Goal: Transaction & Acquisition: Book appointment/travel/reservation

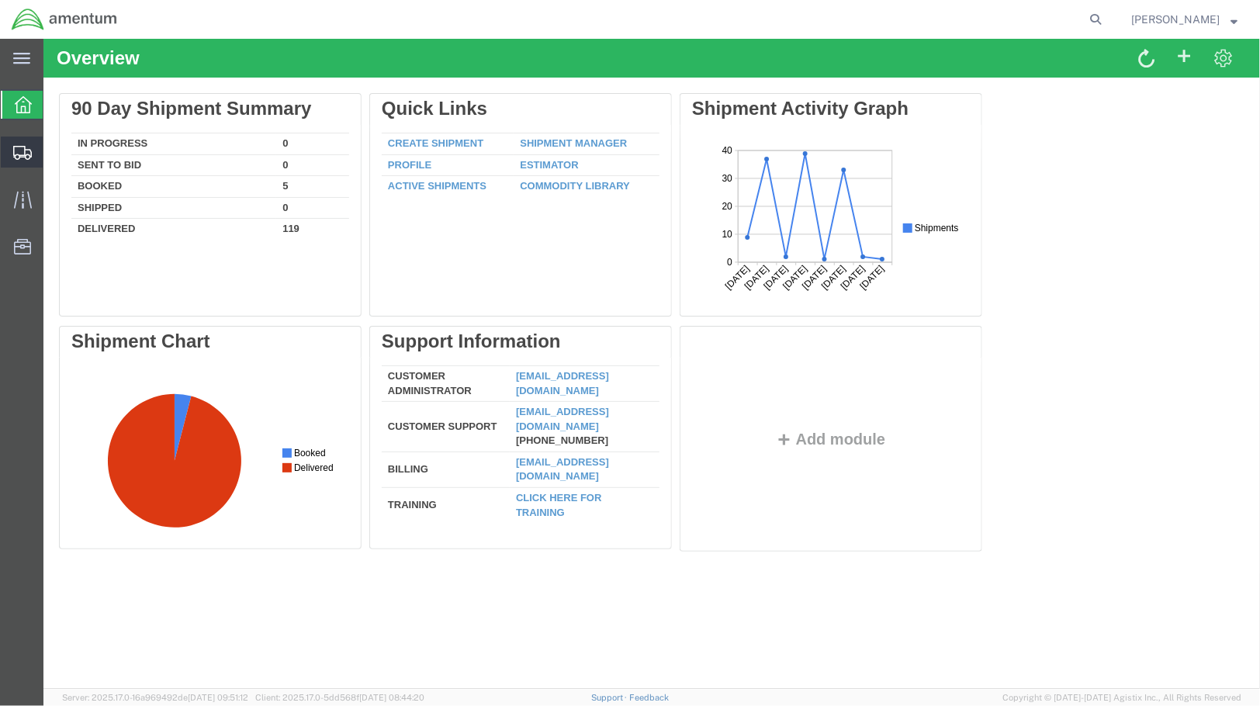
click at [54, 147] on span "Shipments" at bounding box center [48, 152] width 11 height 31
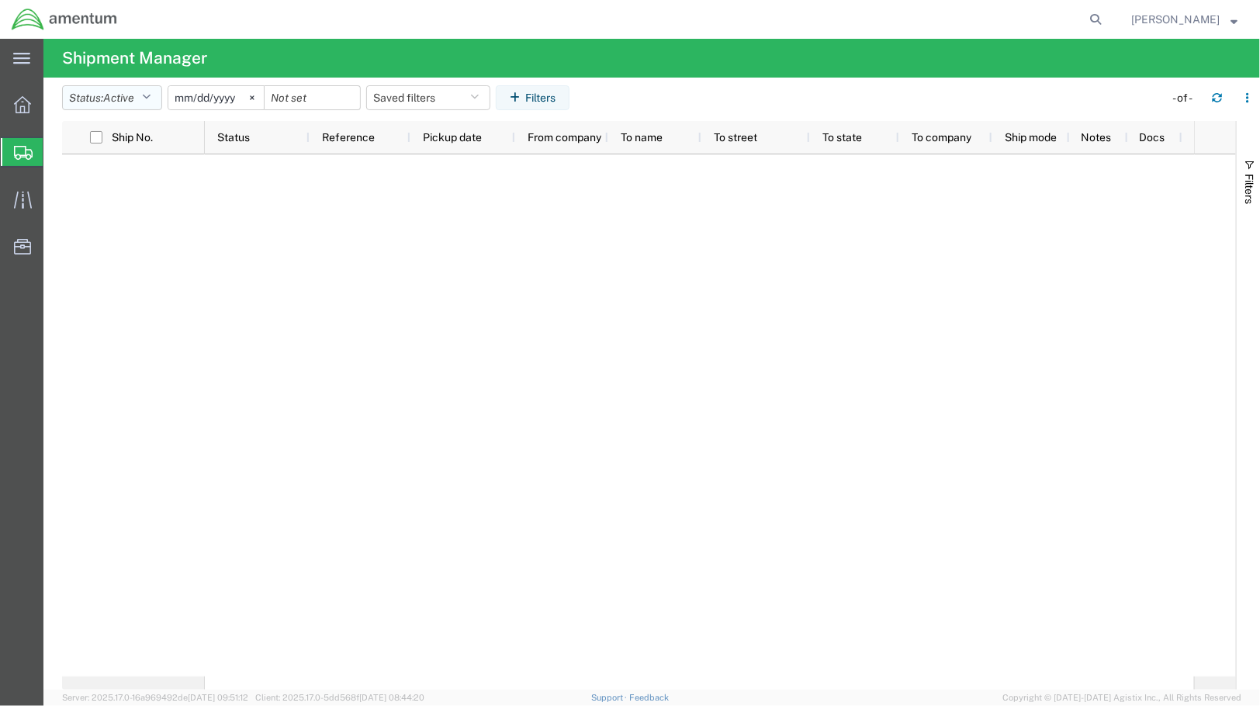
click at [151, 101] on icon "button" at bounding box center [146, 97] width 9 height 11
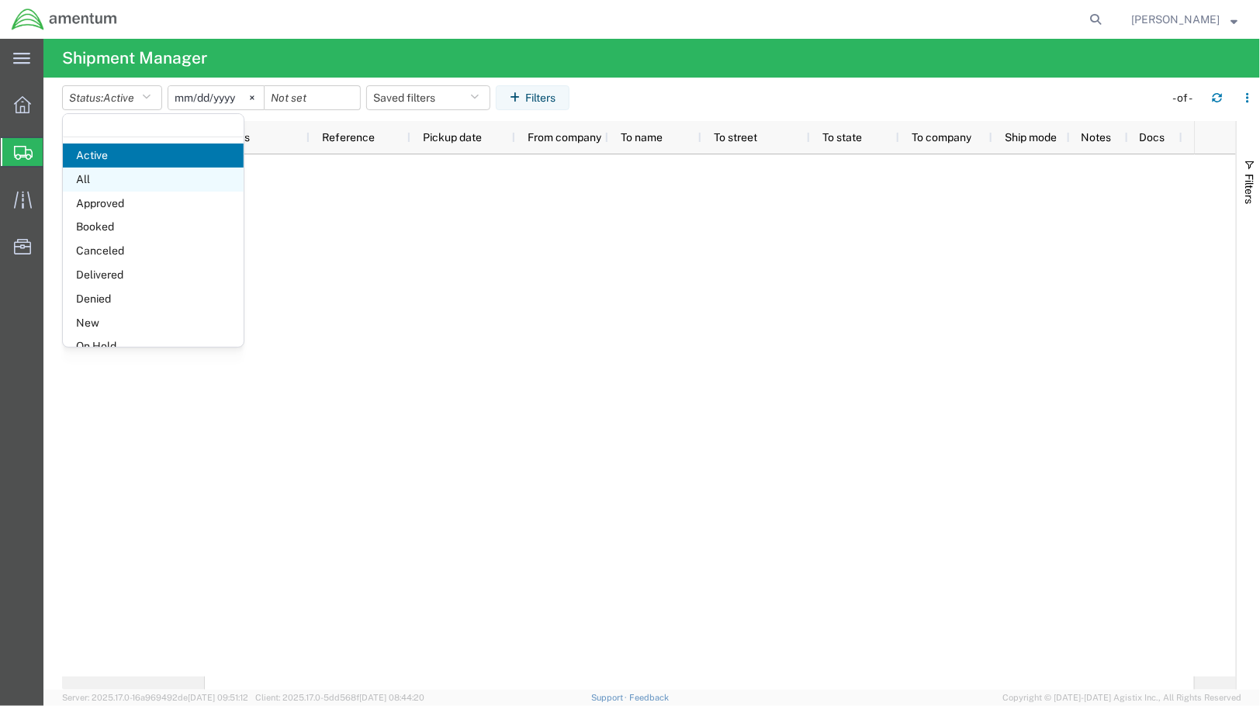
click at [129, 181] on span "All" at bounding box center [153, 180] width 181 height 24
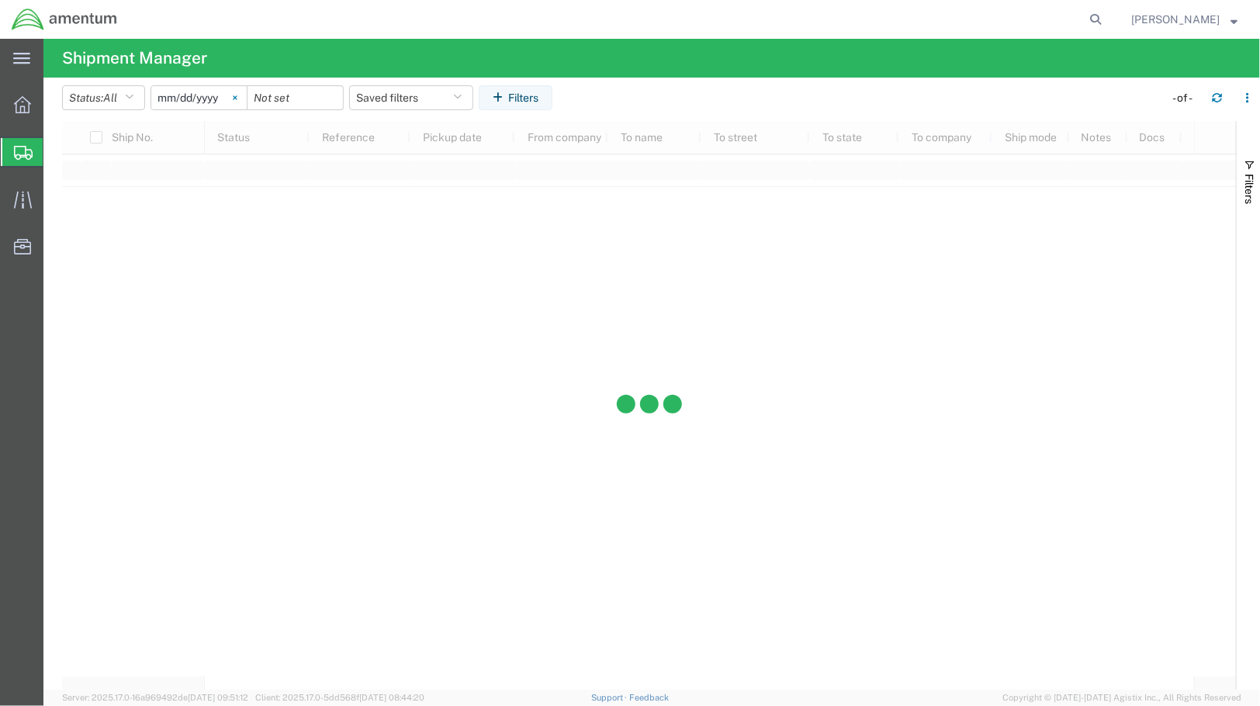
click at [237, 99] on icon at bounding box center [235, 97] width 5 height 5
click at [210, 98] on input "date" at bounding box center [198, 97] width 95 height 23
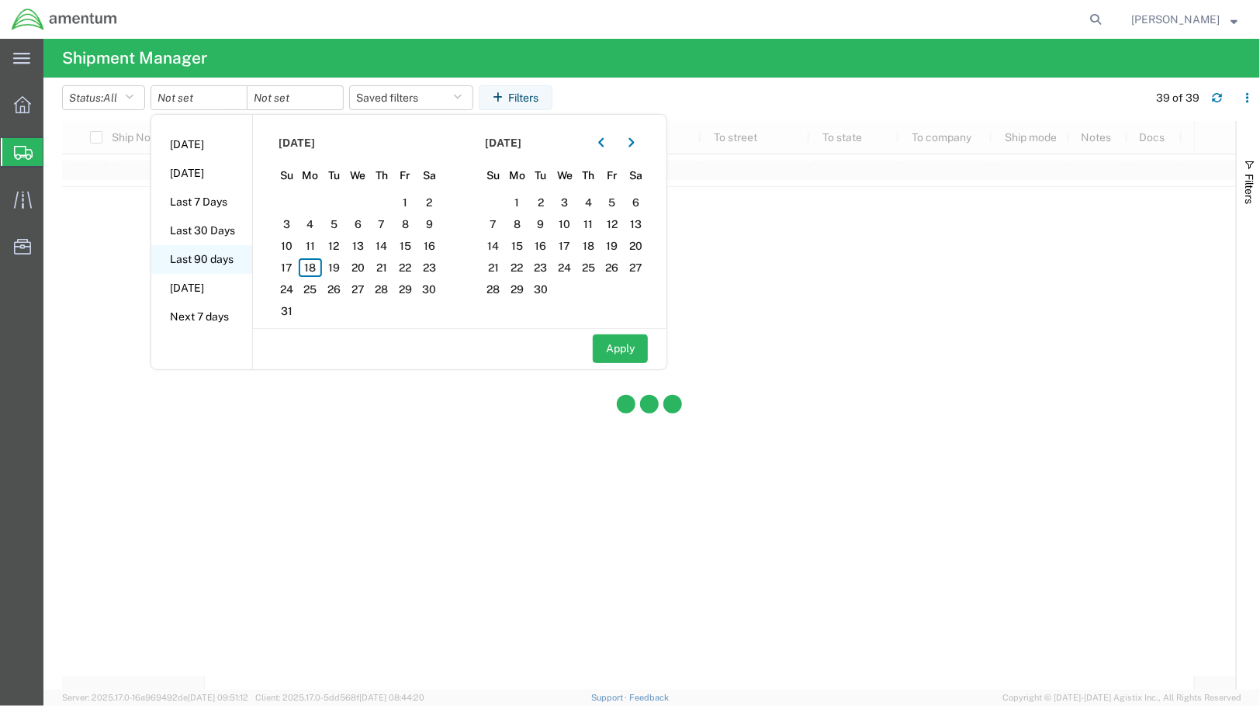
click at [210, 256] on li "Last 90 days" at bounding box center [201, 259] width 101 height 29
type input "[DATE]"
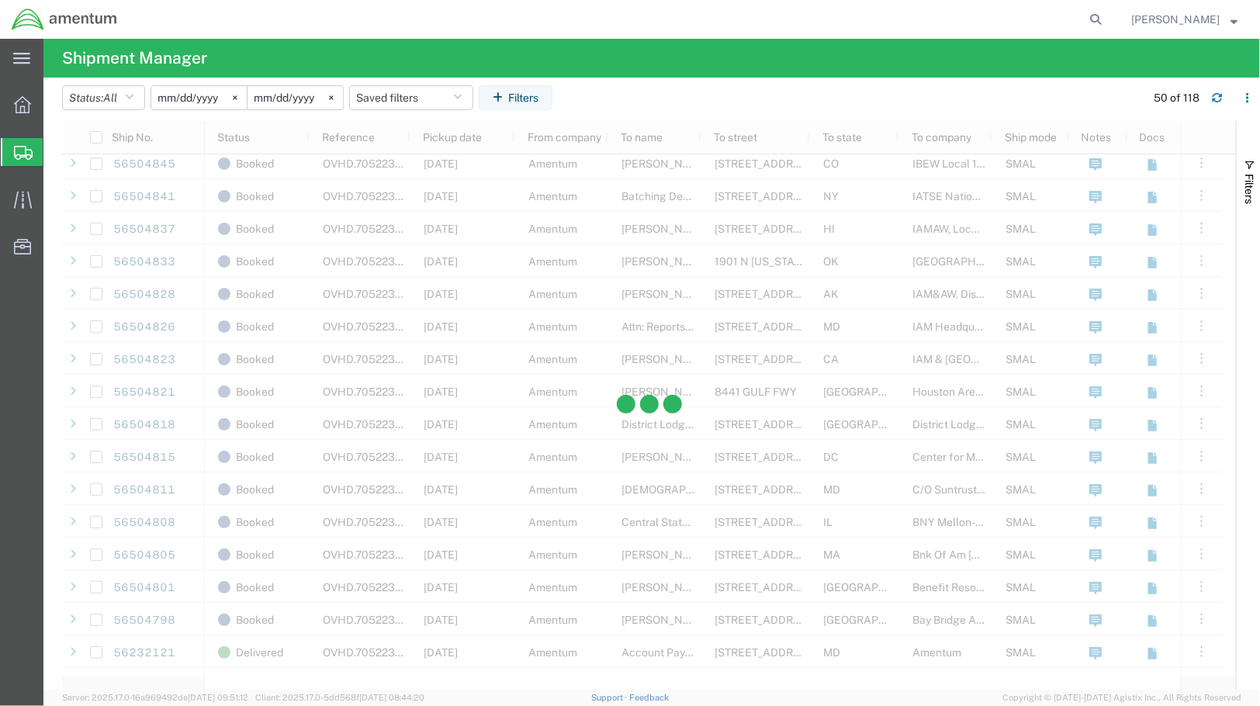
scroll to position [948, 0]
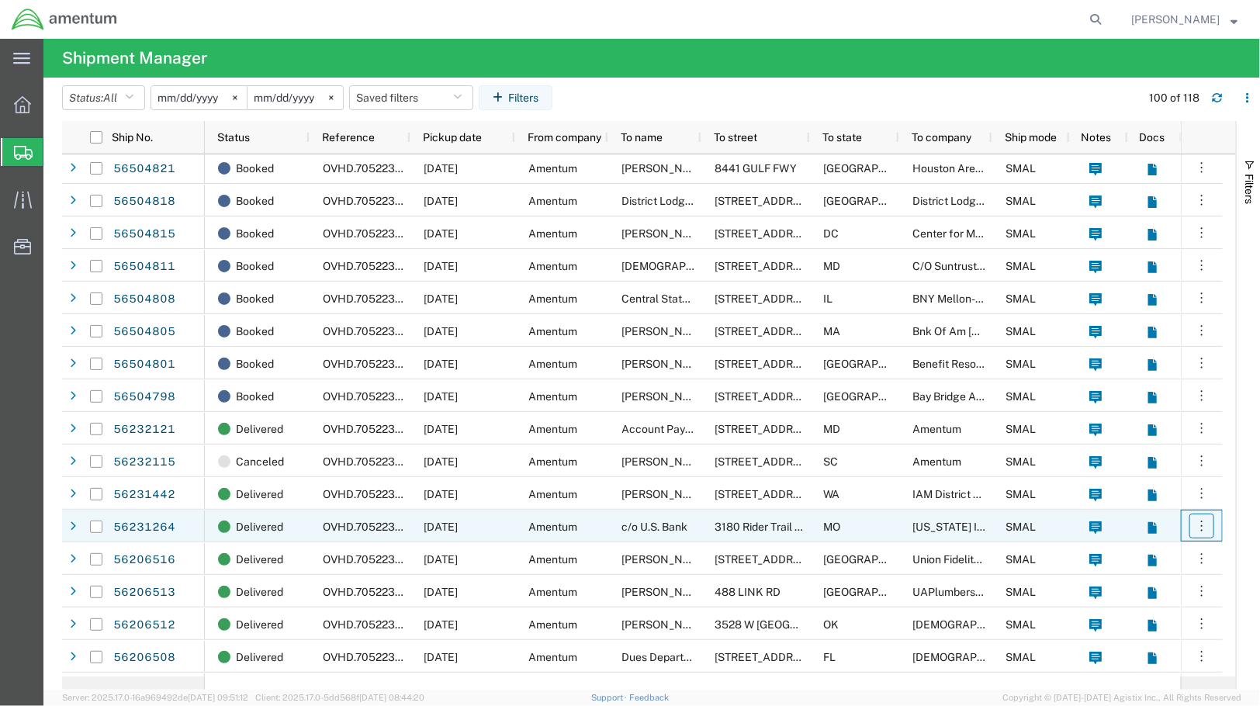
click at [1208, 529] on icon "button" at bounding box center [1202, 526] width 16 height 16
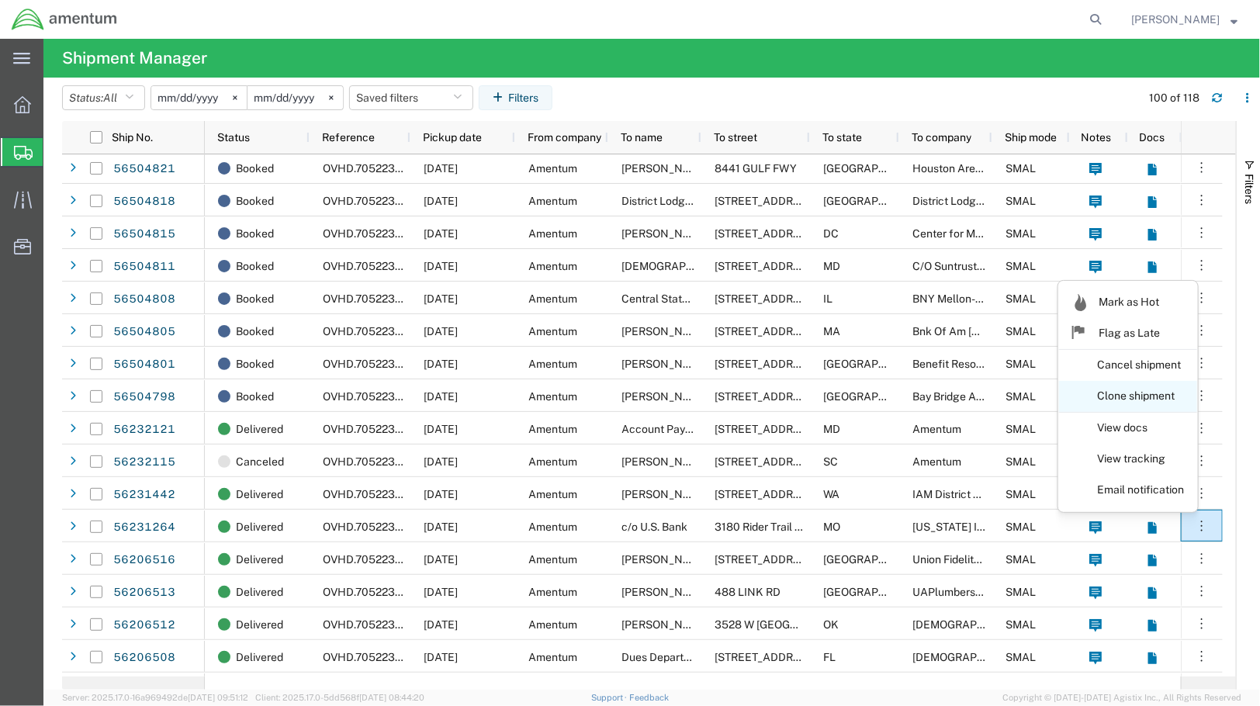
click at [1155, 394] on link "Clone shipment" at bounding box center [1128, 397] width 138 height 28
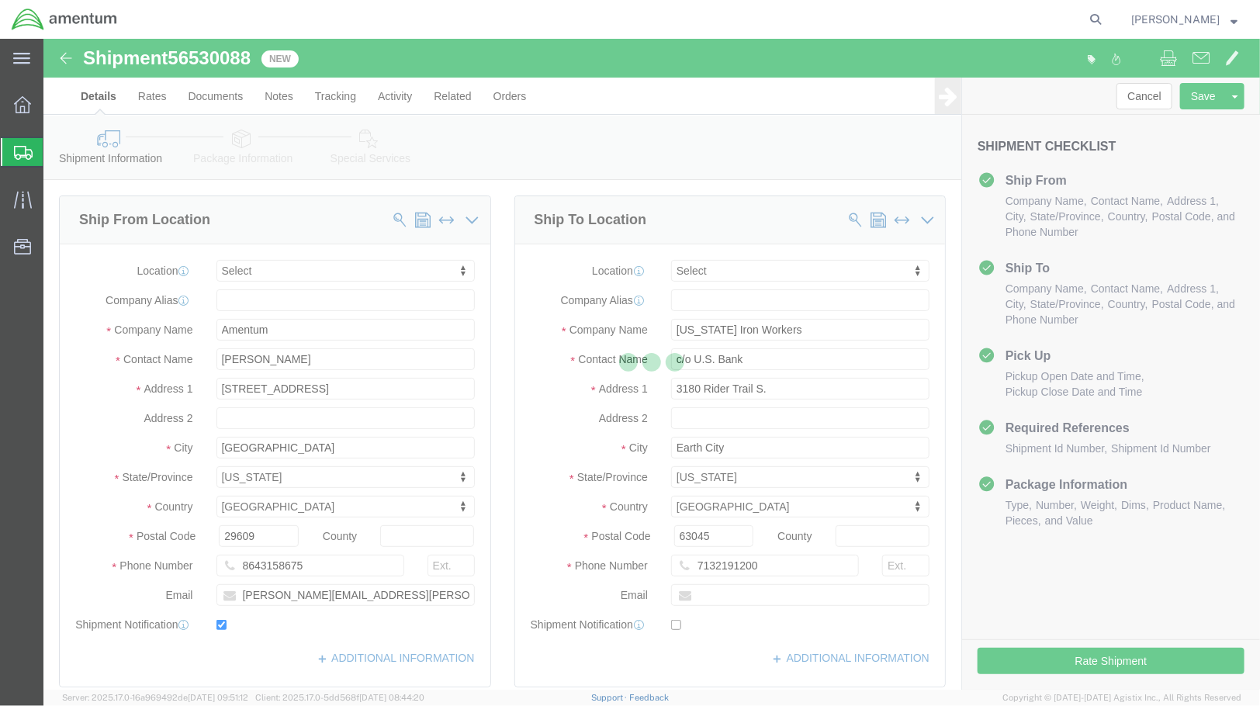
select select
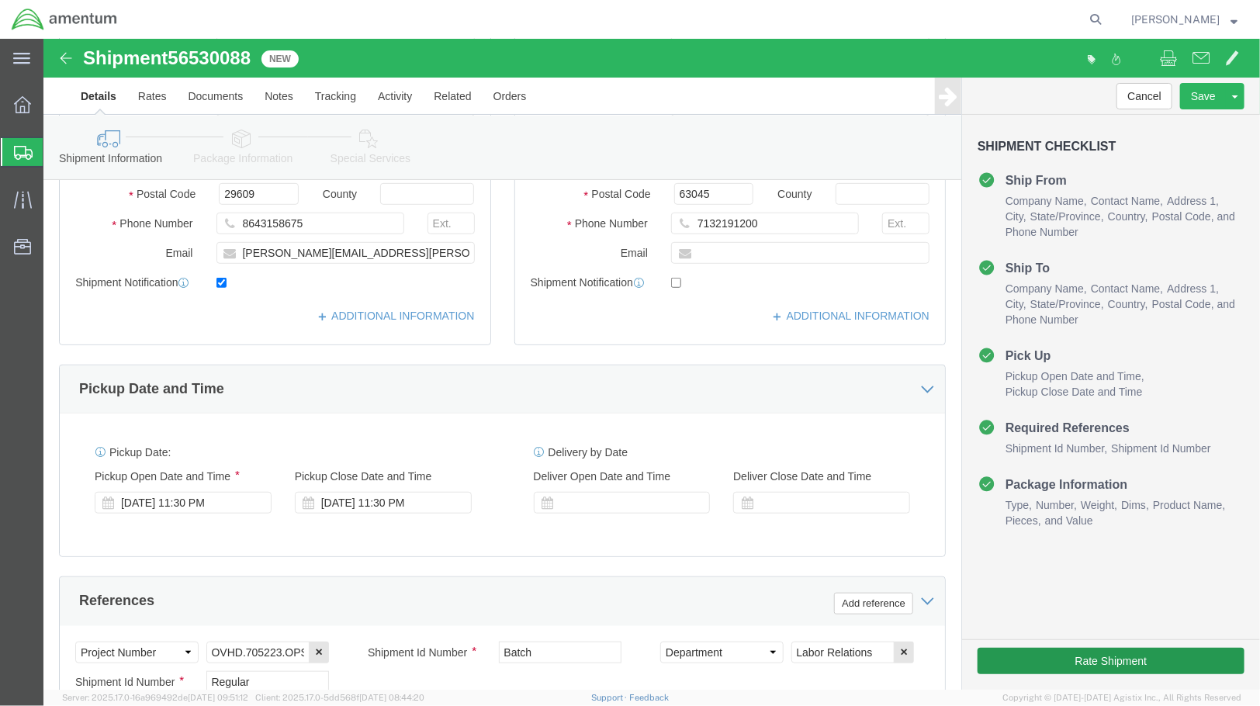
scroll to position [345, 0]
click button "Rate Shipment"
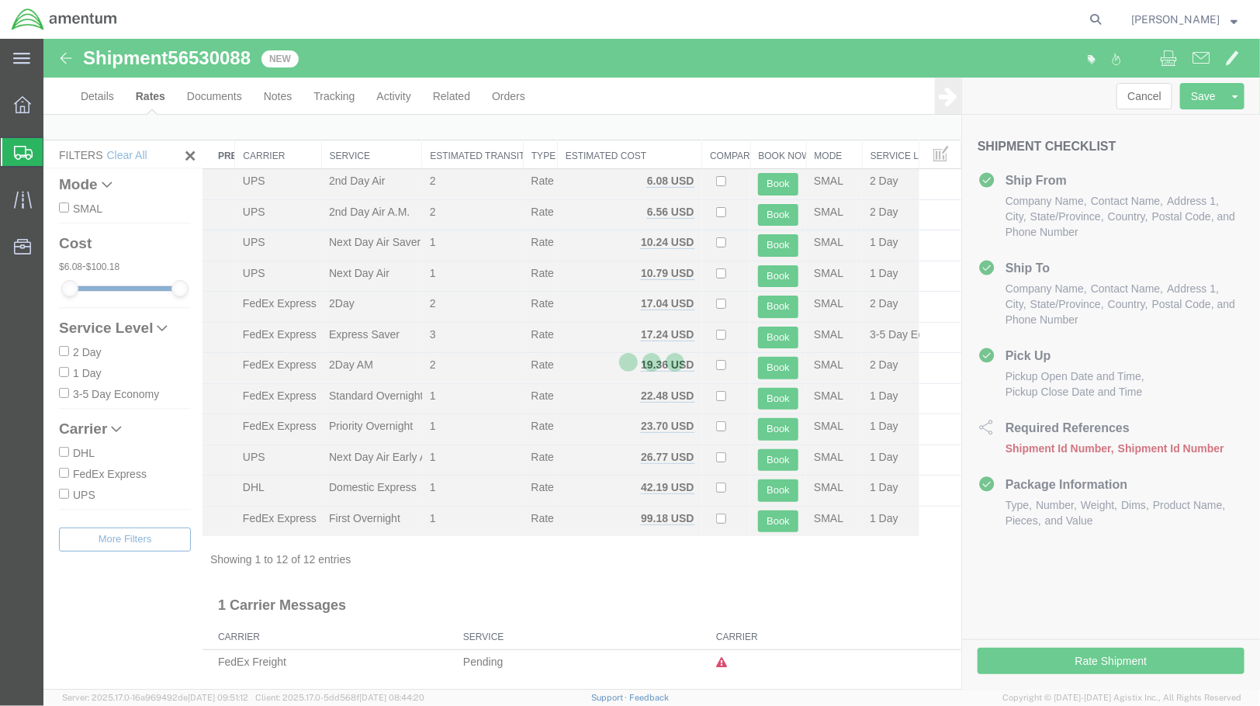
scroll to position [8, 0]
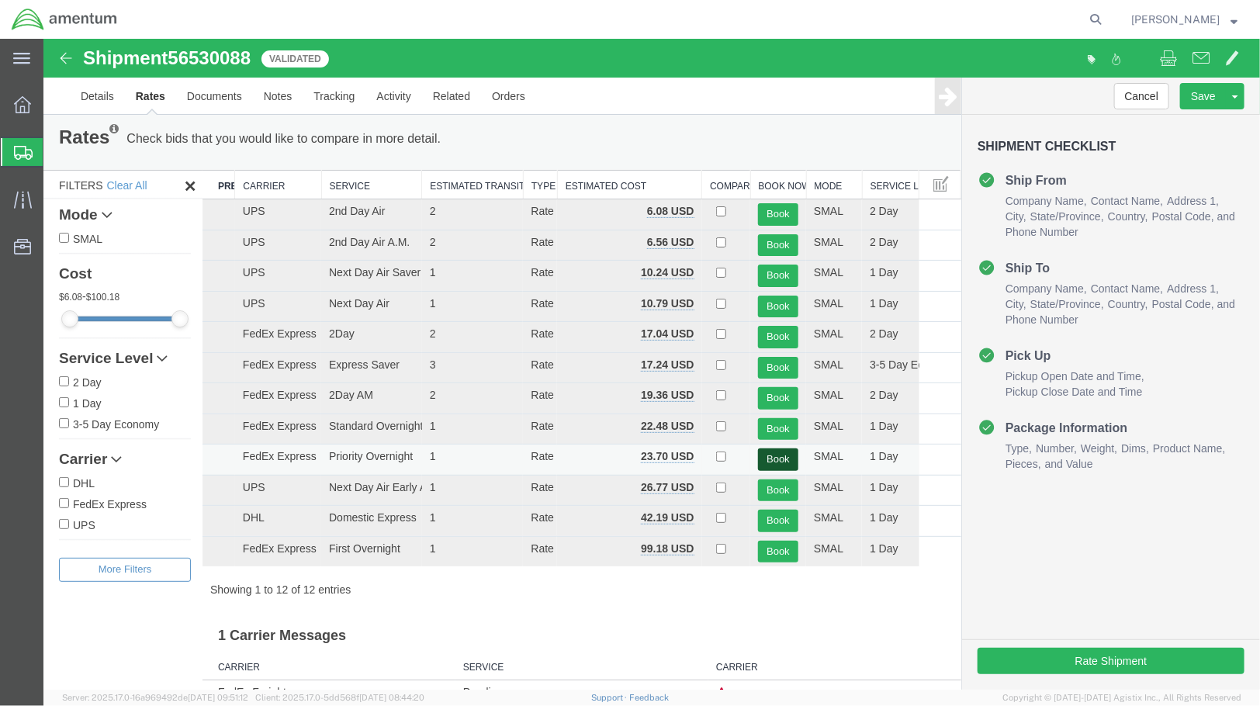
click at [774, 459] on button "Book" at bounding box center [777, 459] width 40 height 23
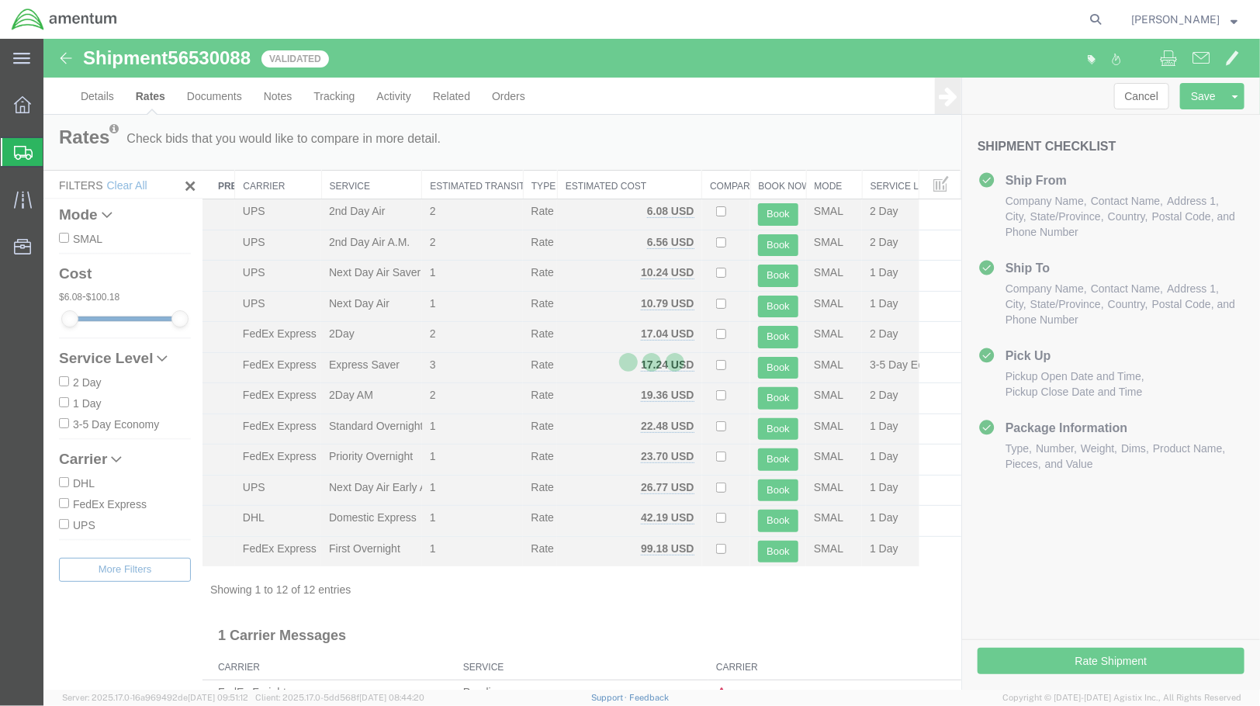
scroll to position [0, 0]
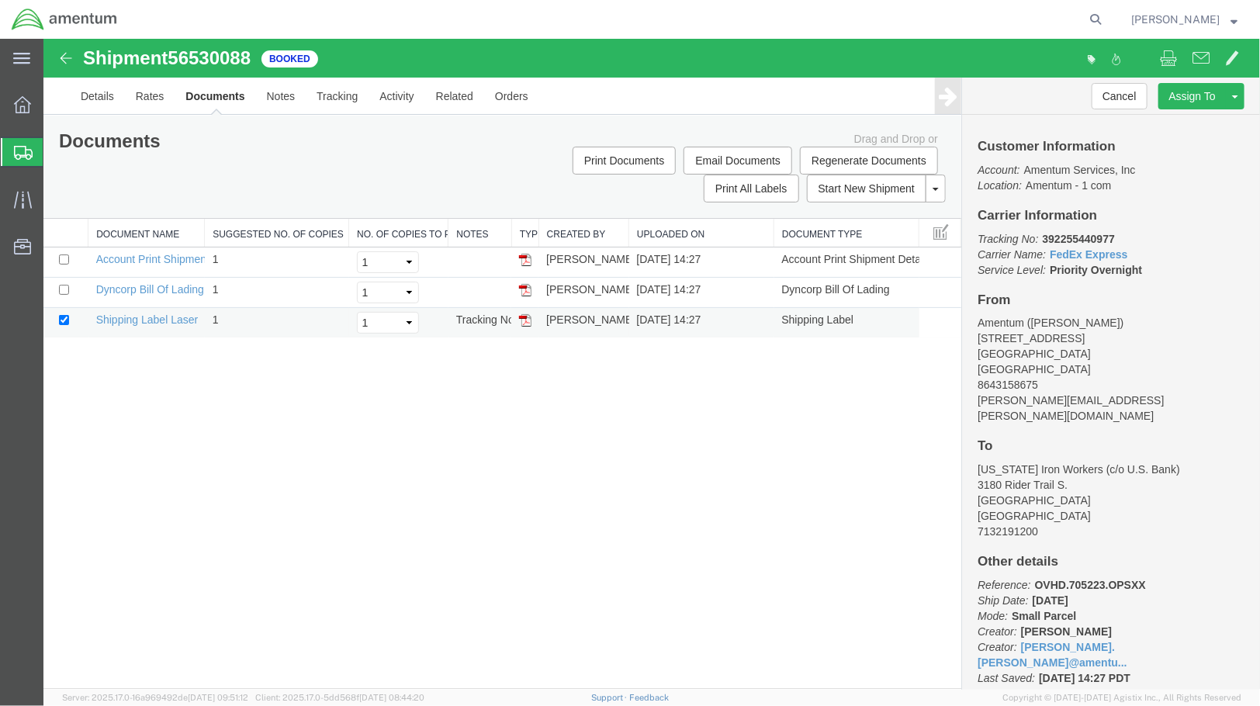
click at [524, 323] on img at bounding box center [524, 320] width 12 height 12
click at [54, 59] on div "Shipment 56530088 3 of 3 Booked" at bounding box center [347, 61] width 607 height 29
click at [64, 59] on img at bounding box center [65, 57] width 19 height 19
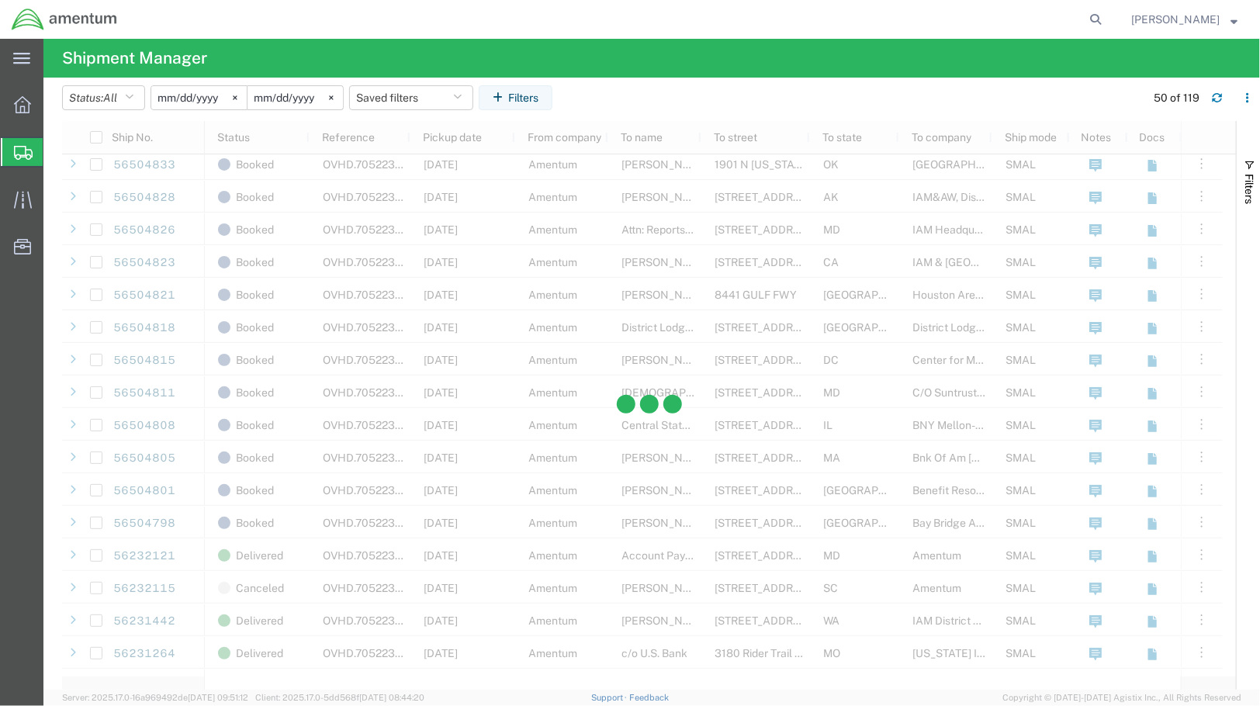
scroll to position [862, 0]
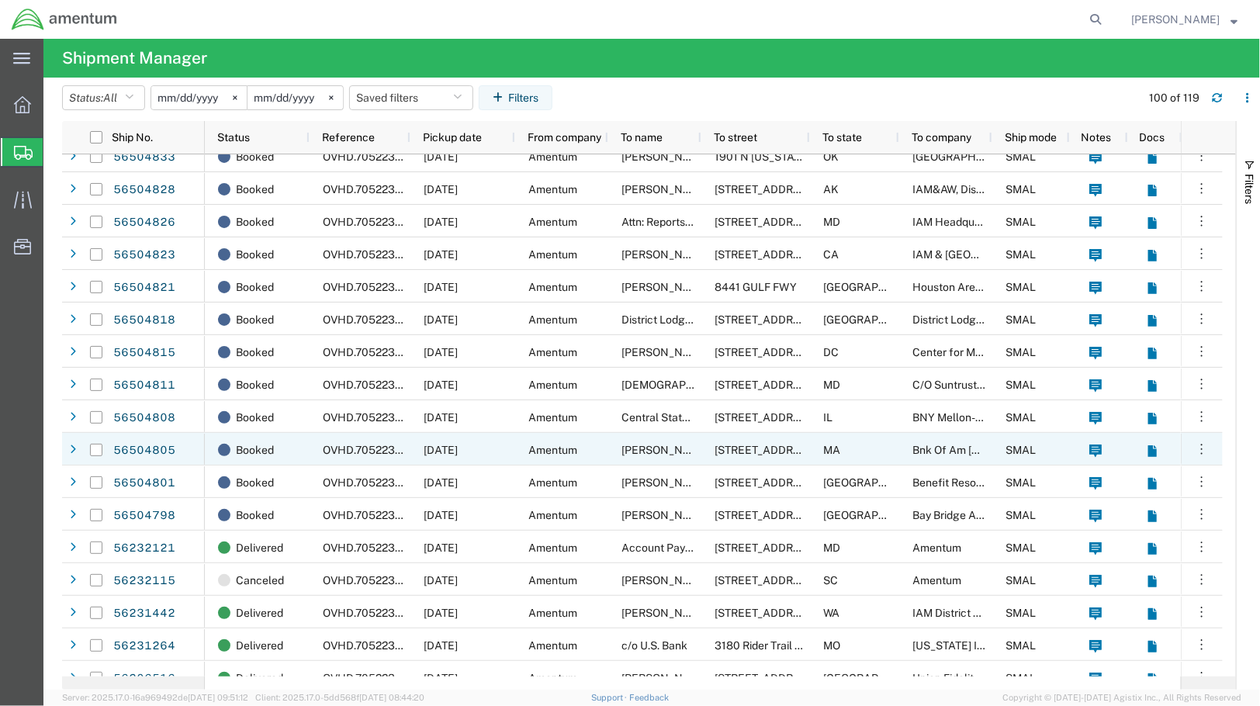
scroll to position [941, 0]
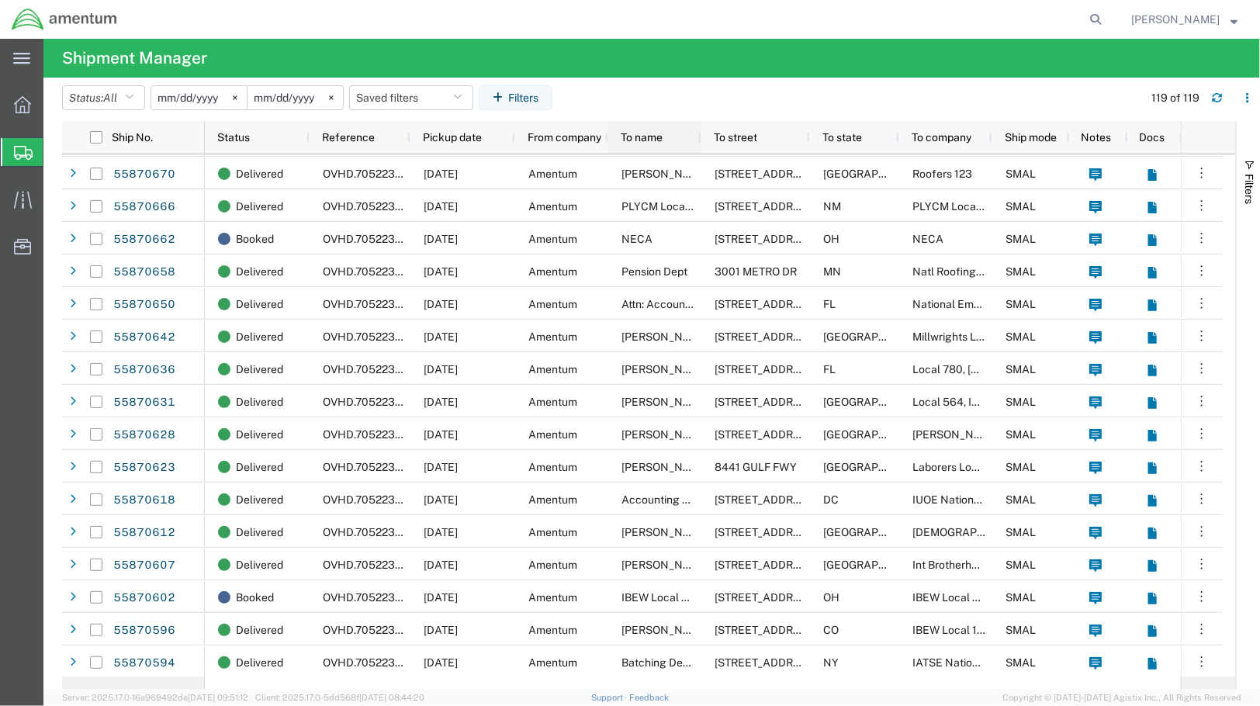
click at [655, 137] on span "To name" at bounding box center [642, 137] width 42 height 12
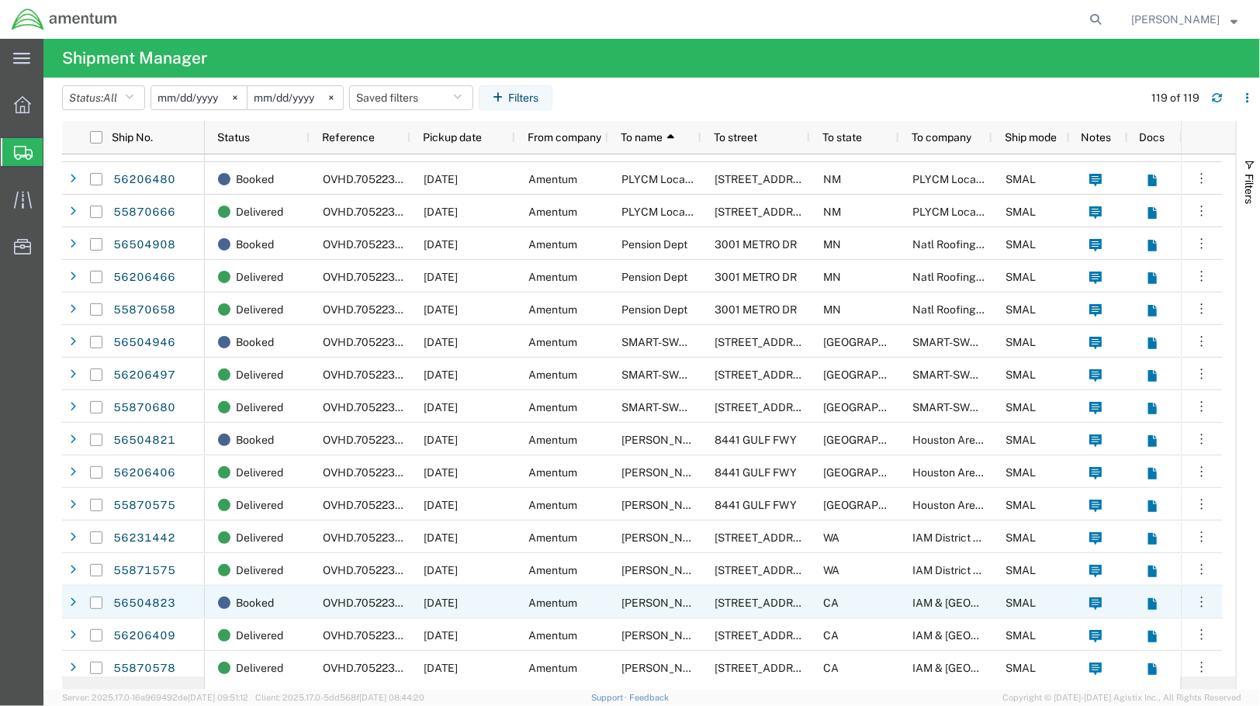
scroll to position [2839, 0]
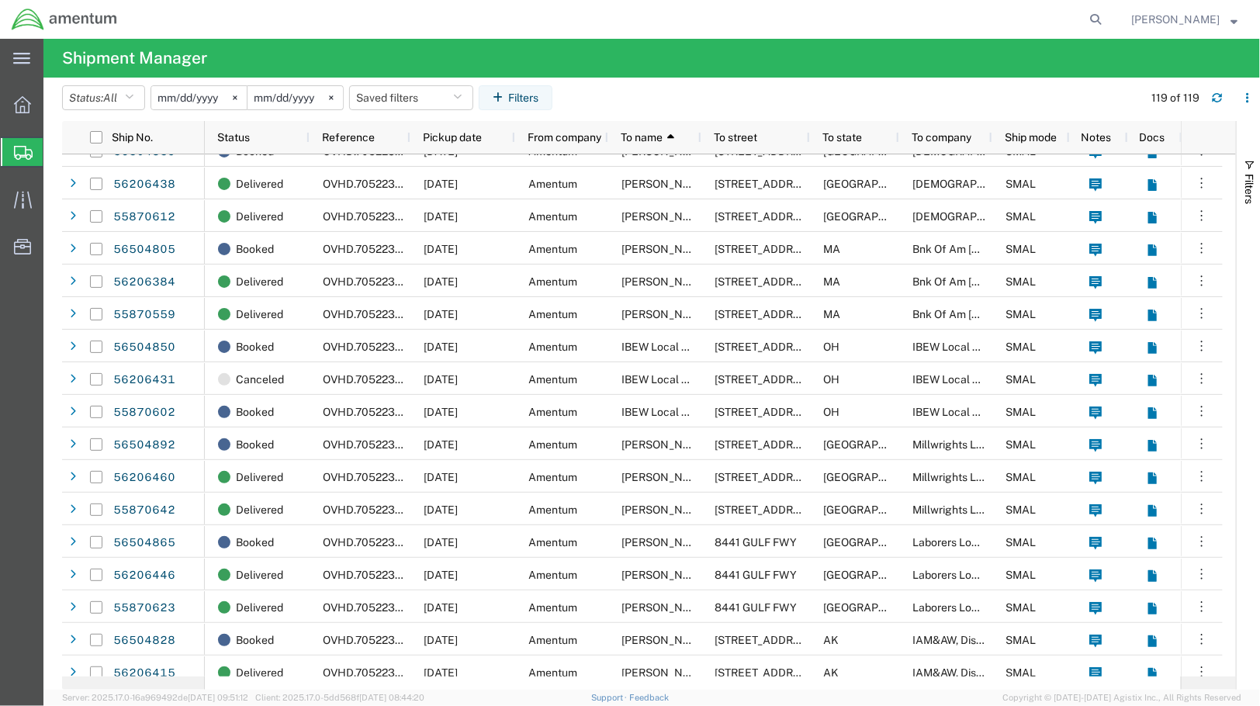
scroll to position [1552, 0]
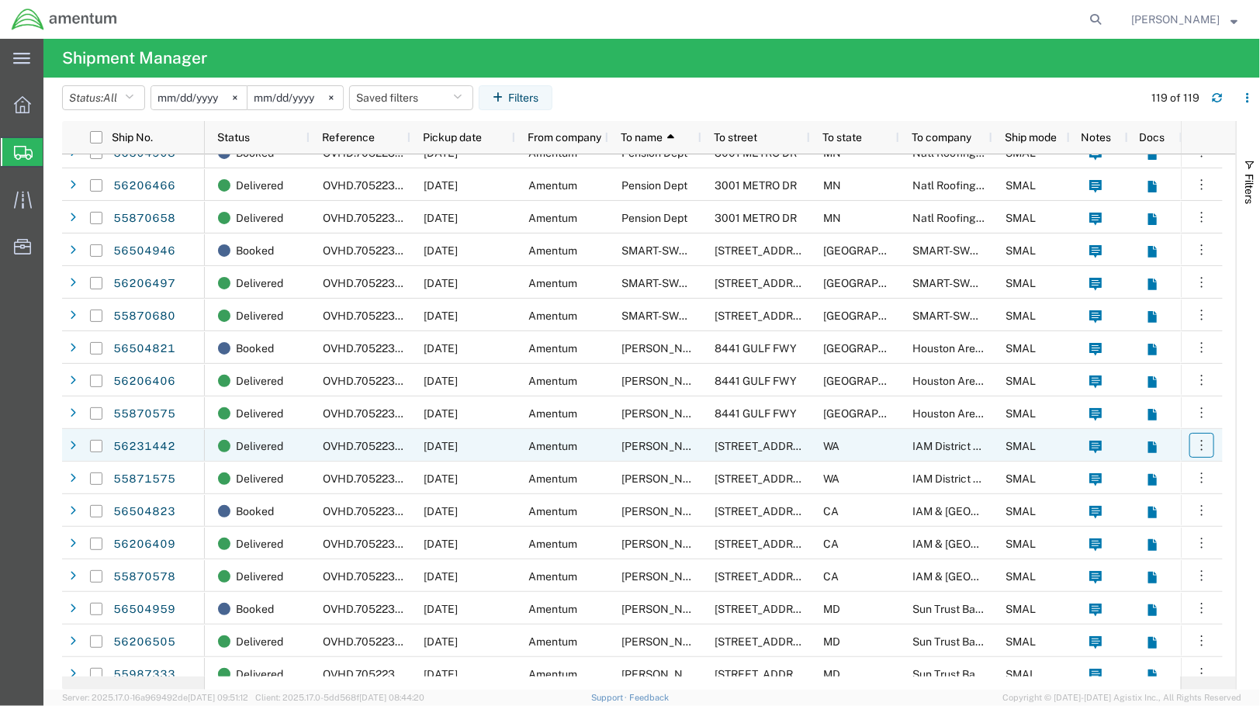
click at [1201, 445] on icon "button" at bounding box center [1202, 446] width 16 height 16
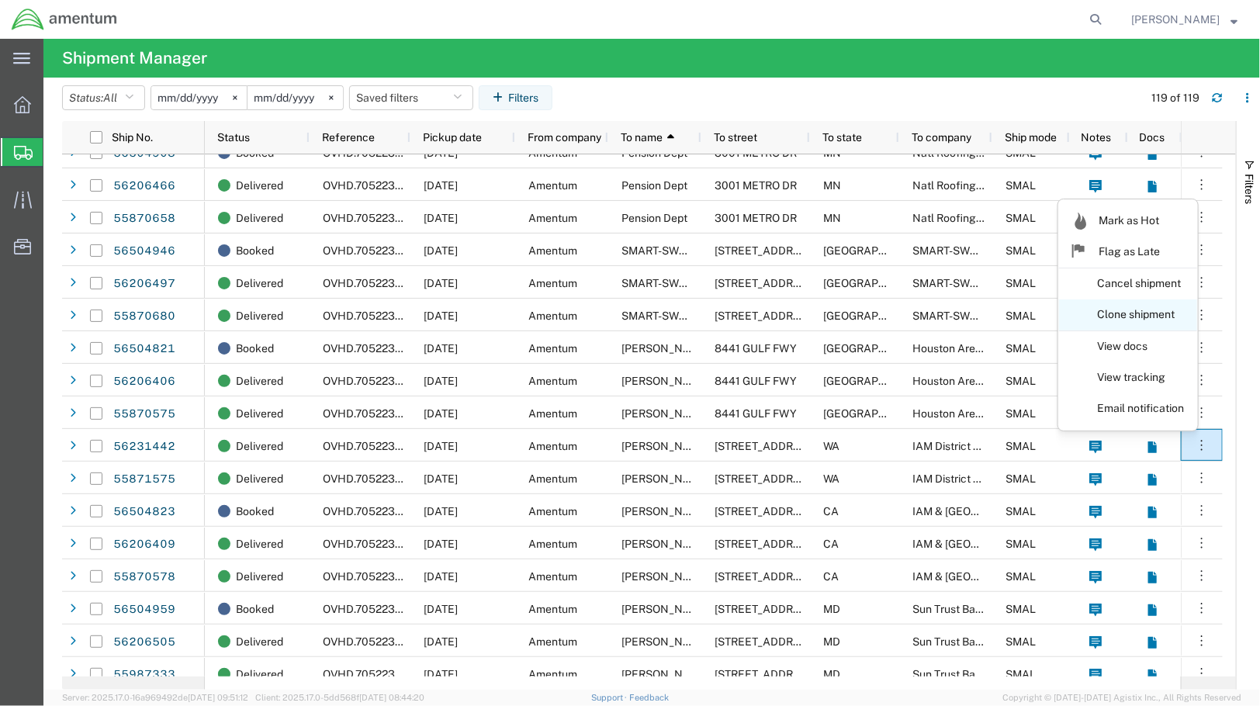
click at [1135, 317] on link "Clone shipment" at bounding box center [1128, 315] width 138 height 28
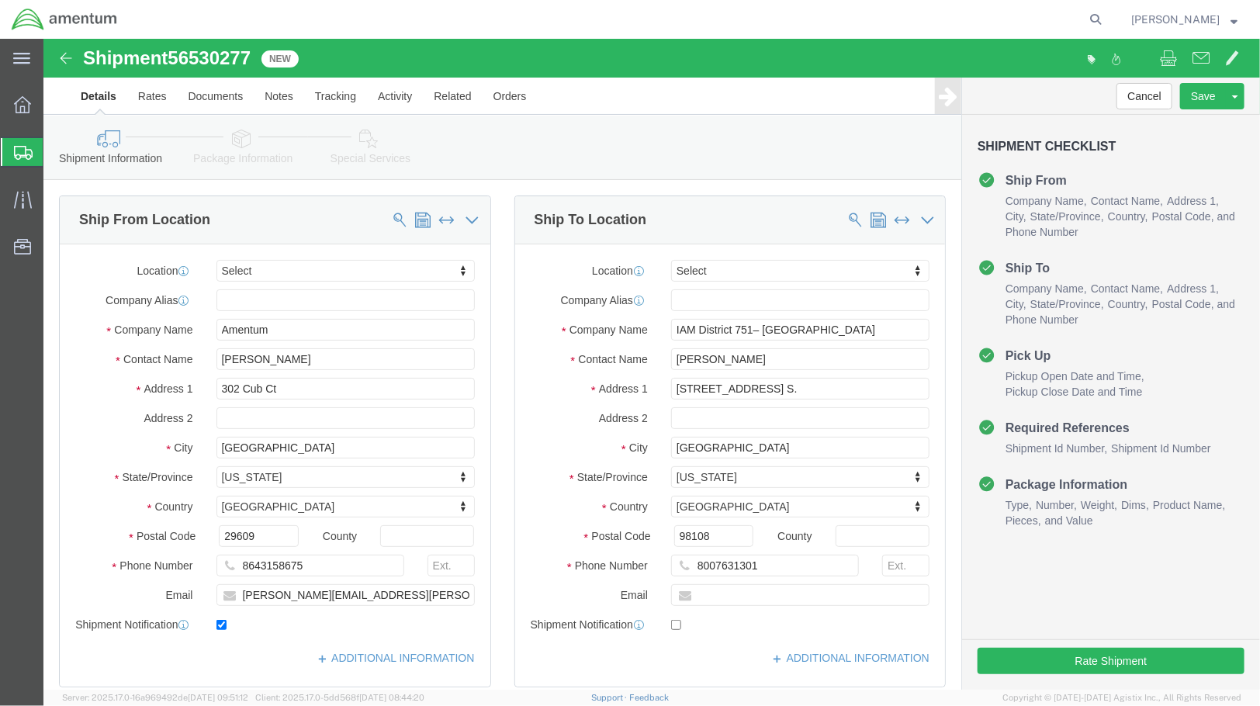
select select
click button "Rate Shipment"
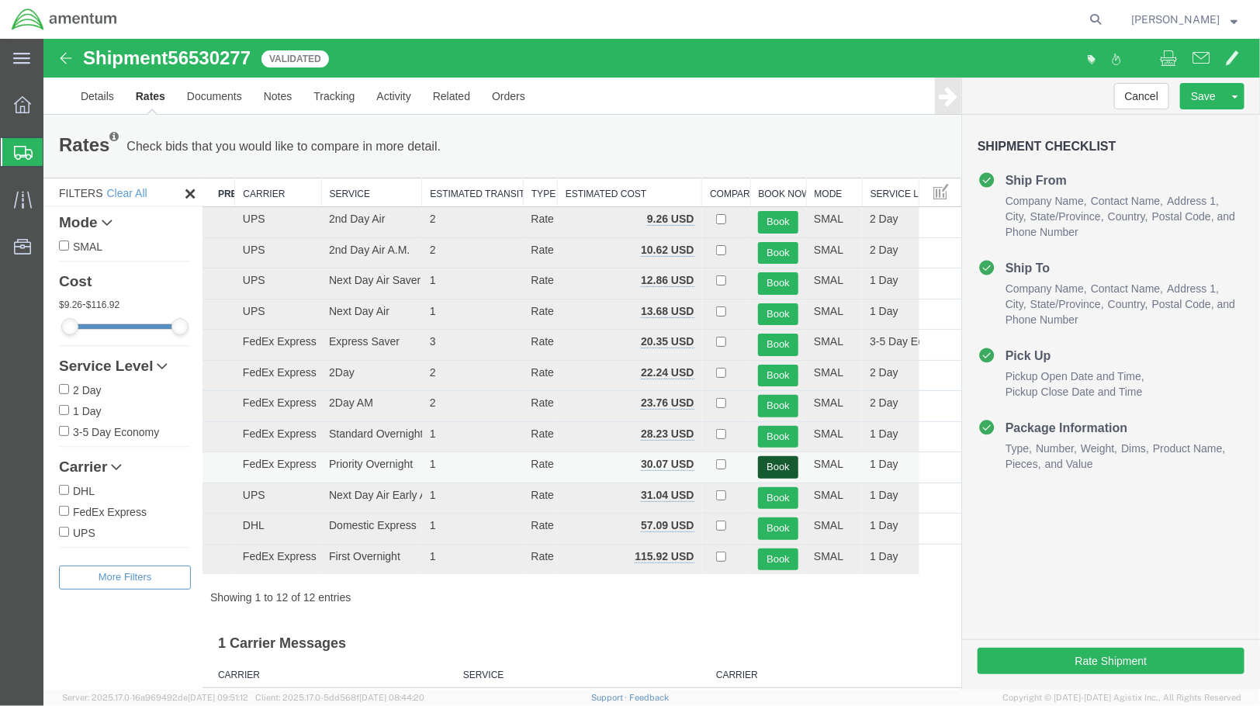
click at [764, 465] on button "Book" at bounding box center [777, 467] width 40 height 23
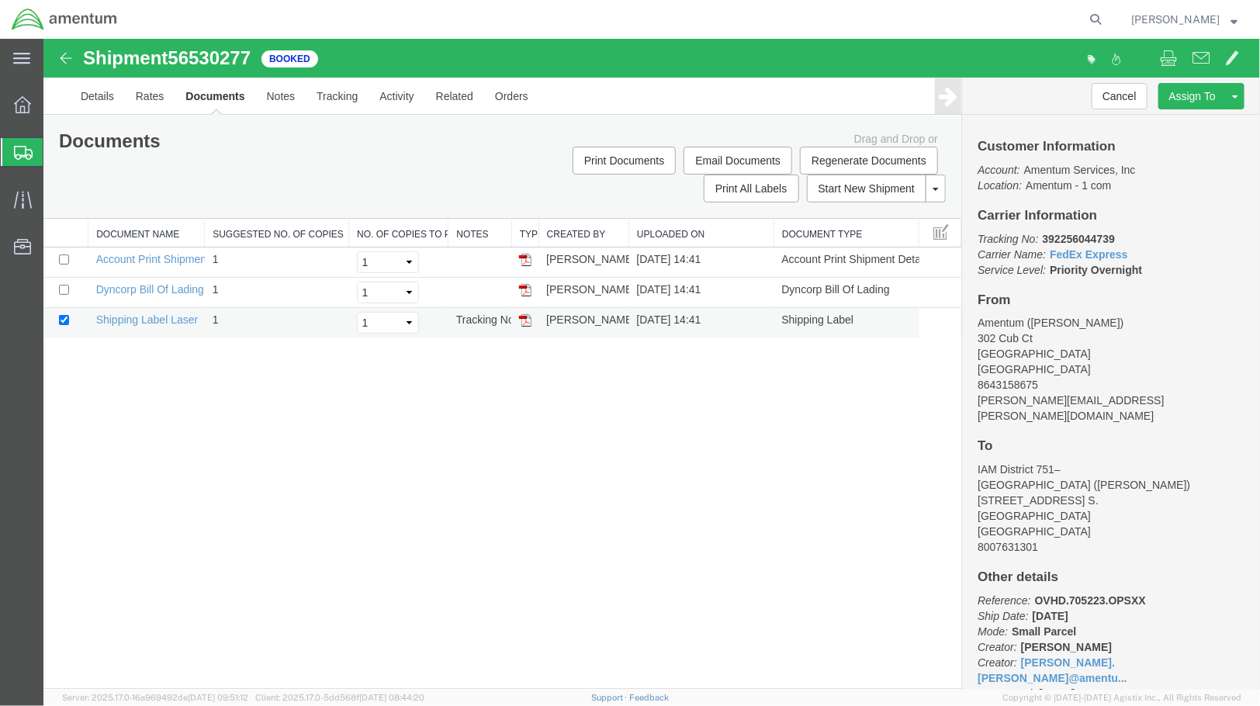
click at [525, 319] on img at bounding box center [524, 320] width 12 height 12
